Goal: Task Accomplishment & Management: Use online tool/utility

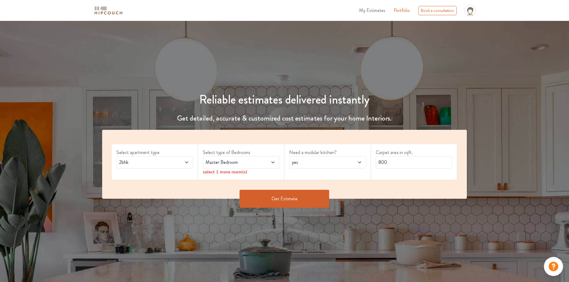
click at [166, 162] on span "2bhk" at bounding box center [144, 162] width 53 height 7
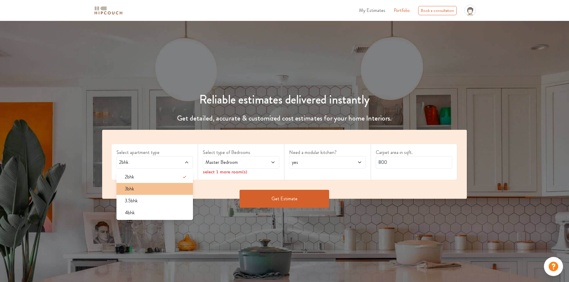
click at [146, 185] on div "3bhk" at bounding box center [156, 188] width 73 height 7
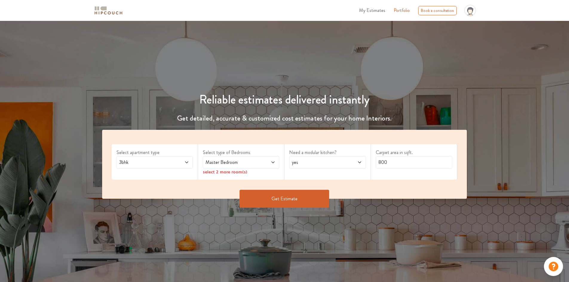
click at [245, 165] on span "Master Bedroom" at bounding box center [230, 162] width 53 height 7
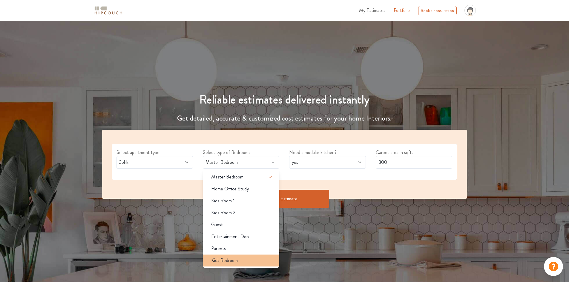
click at [234, 260] on span "Kids Bedroom" at bounding box center [224, 260] width 27 height 7
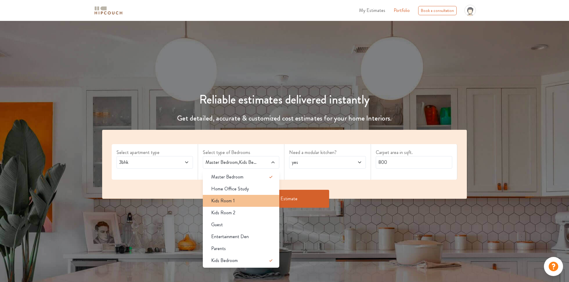
click at [234, 199] on span "Kids Room 1" at bounding box center [223, 200] width 24 height 7
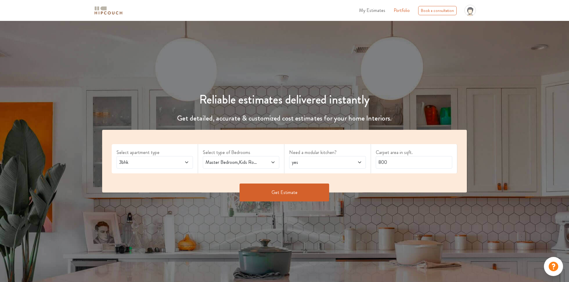
click at [323, 165] on span "yes" at bounding box center [317, 162] width 53 height 7
click at [314, 191] on div "no" at bounding box center [329, 188] width 73 height 7
drag, startPoint x: 392, startPoint y: 165, endPoint x: 369, endPoint y: 169, distance: 23.3
click at [369, 169] on div "Select apartment type 3bhk Select type of Bedrooms Master Bedroom,Kids Room 1,K…" at bounding box center [284, 161] width 365 height 63
type input "1122"
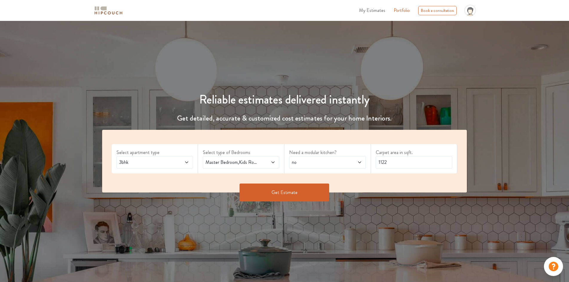
click at [275, 189] on button "Get Estimate" at bounding box center [285, 193] width 90 height 18
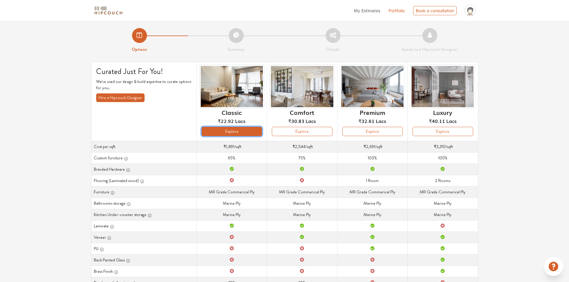
click at [240, 132] on button "Explore" at bounding box center [232, 131] width 60 height 9
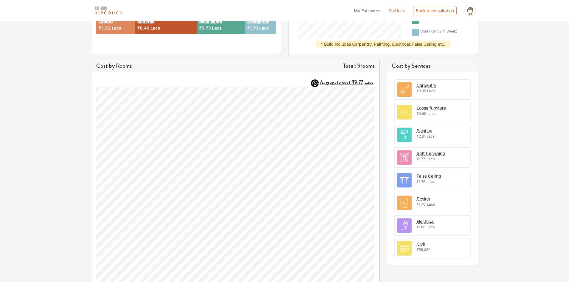
scroll to position [149, 0]
